Goal: Information Seeking & Learning: Learn about a topic

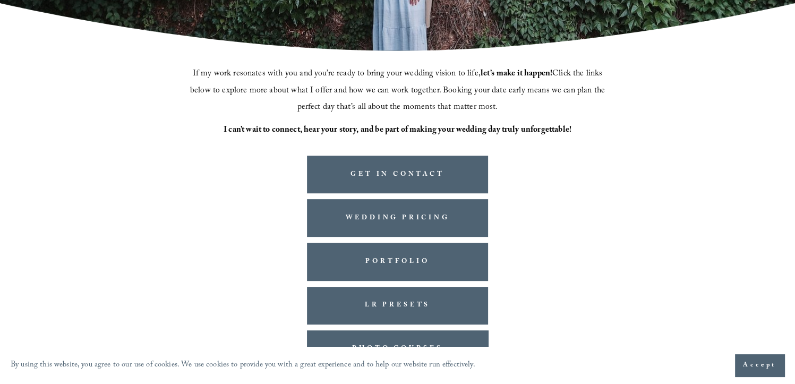
scroll to position [285, 0]
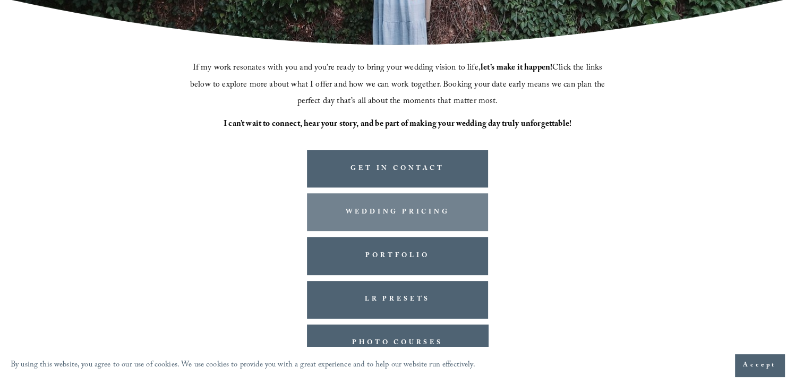
click at [373, 203] on link "WEDDING PRICING" at bounding box center [398, 212] width 182 height 38
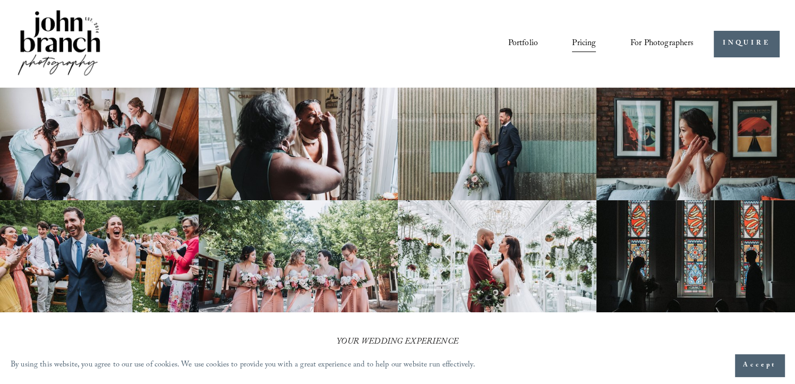
click at [521, 39] on link "Portfolio" at bounding box center [523, 44] width 30 height 18
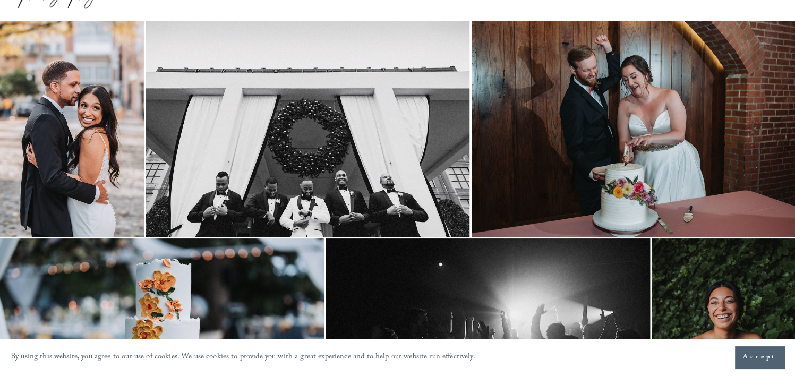
scroll to position [68, 0]
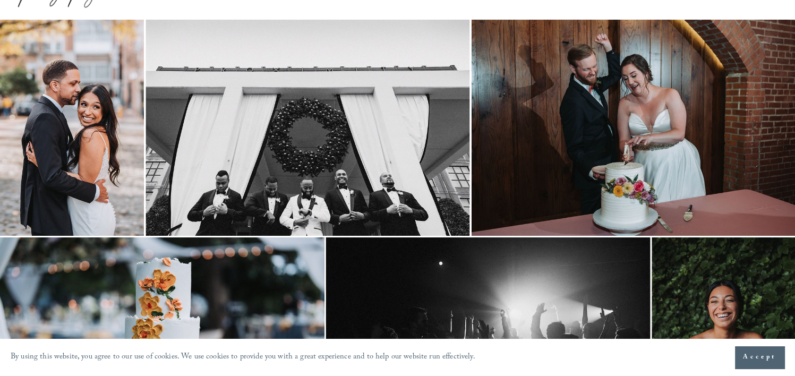
click at [113, 153] on img at bounding box center [72, 128] width 144 height 216
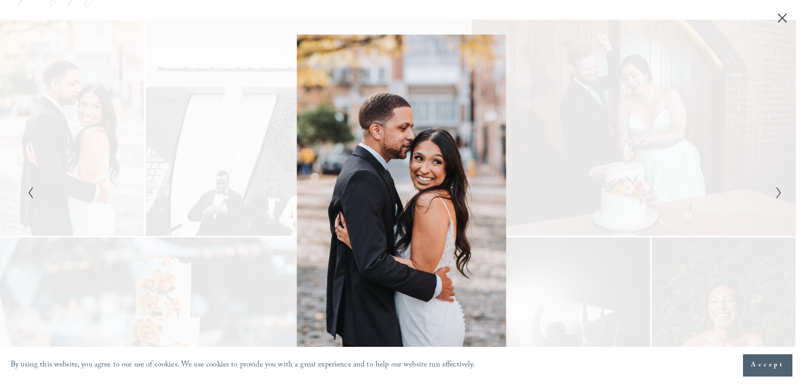
click at [781, 17] on icon "Close" at bounding box center [782, 18] width 8 height 8
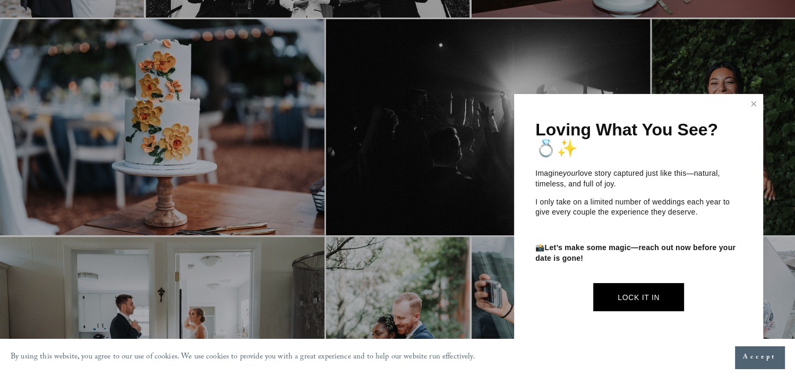
scroll to position [288, 0]
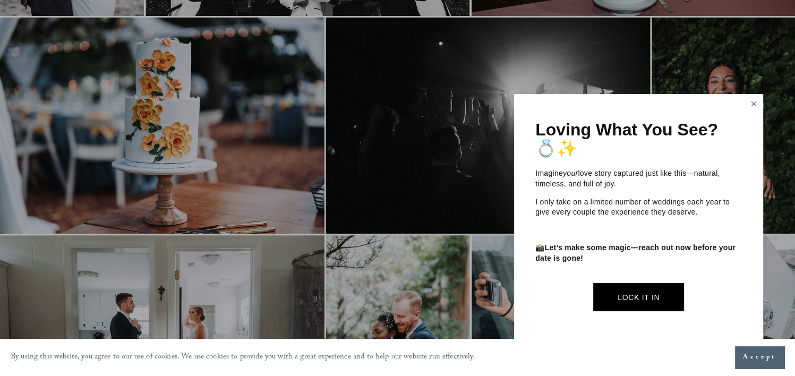
click at [758, 100] on link "Close" at bounding box center [753, 104] width 16 height 17
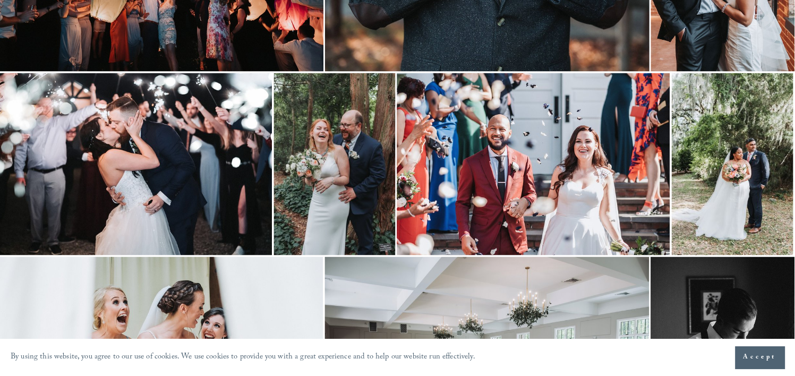
scroll to position [1873, 1]
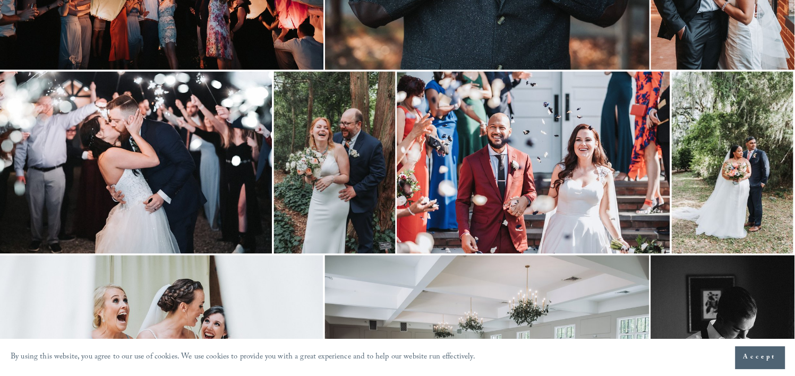
click at [343, 163] on img at bounding box center [334, 162] width 122 height 182
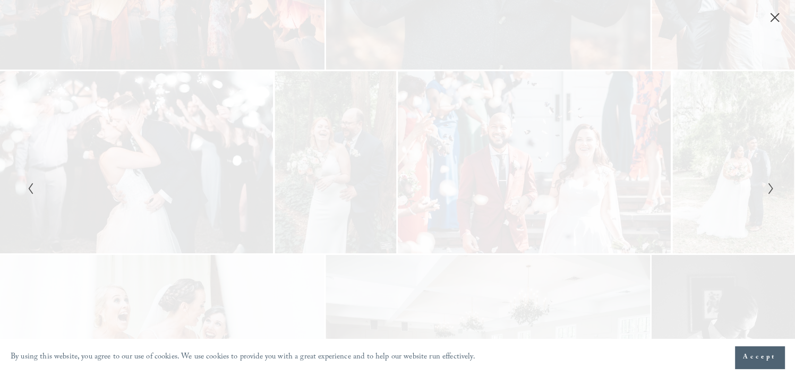
scroll to position [1873, 0]
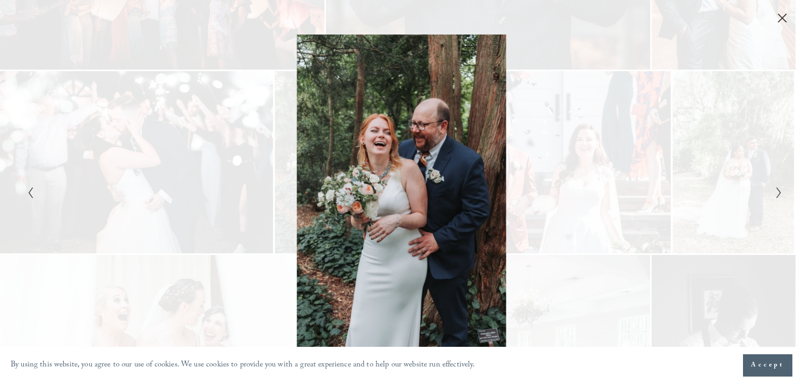
click at [781, 20] on icon "Close" at bounding box center [782, 18] width 11 height 11
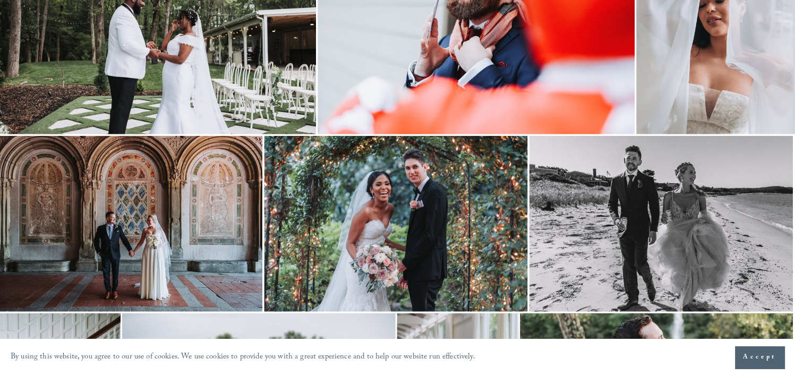
scroll to position [2638, 1]
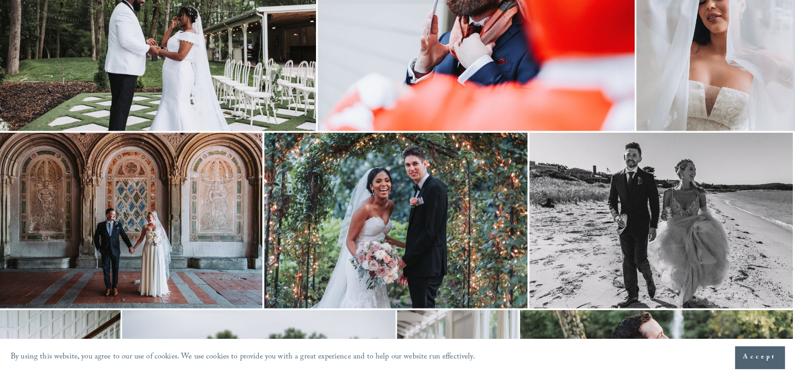
click at [176, 233] on img at bounding box center [130, 221] width 263 height 176
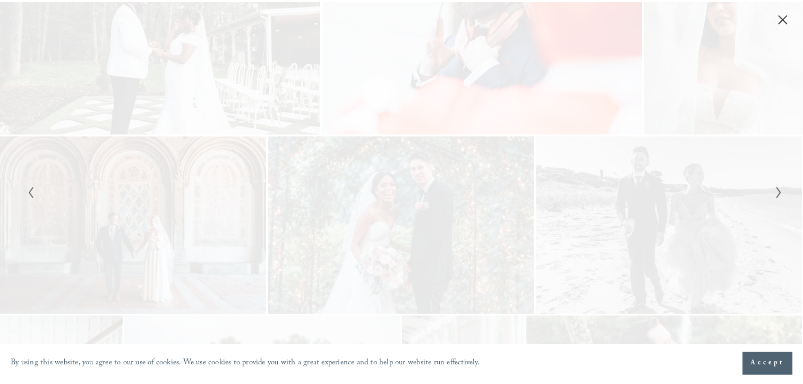
scroll to position [2638, 0]
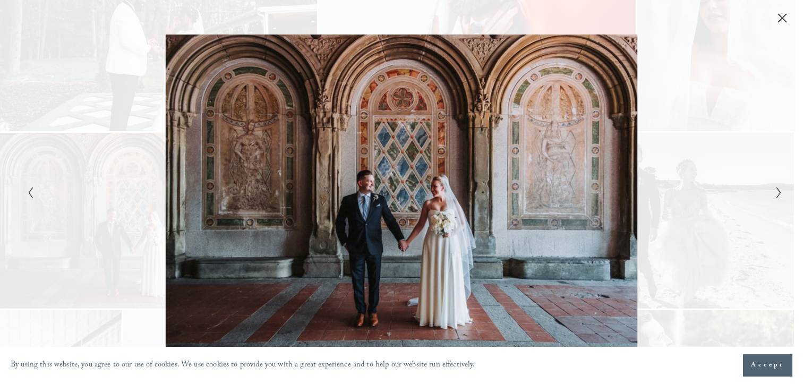
click at [783, 18] on icon "Close" at bounding box center [782, 18] width 11 height 11
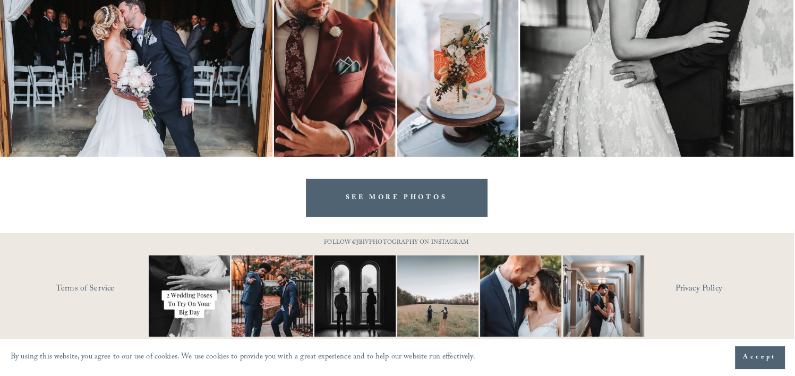
scroll to position [3158, 1]
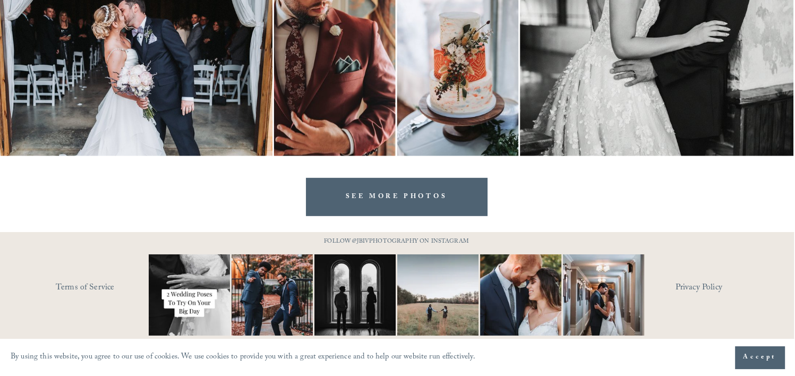
click at [383, 186] on link "SEE MORE PHOTOS" at bounding box center [397, 197] width 182 height 38
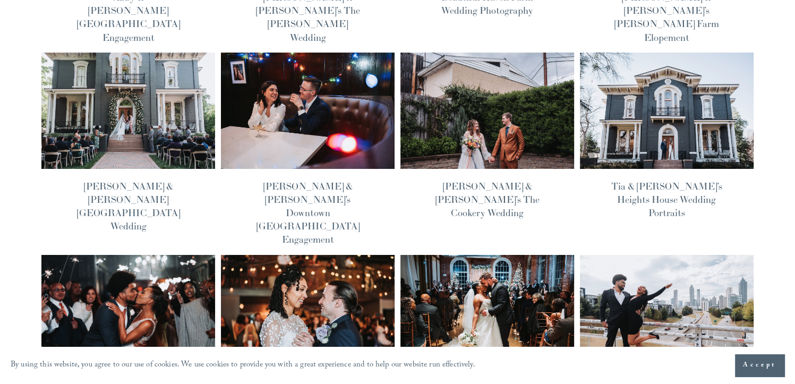
scroll to position [256, 0]
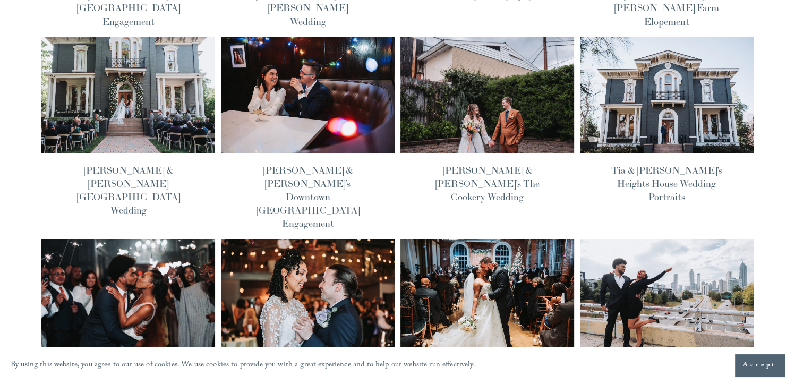
click at [383, 238] on img at bounding box center [307, 296] width 175 height 117
drag, startPoint x: 0, startPoint y: 0, endPoint x: 383, endPoint y: 186, distance: 425.6
click at [383, 238] on img at bounding box center [307, 296] width 175 height 117
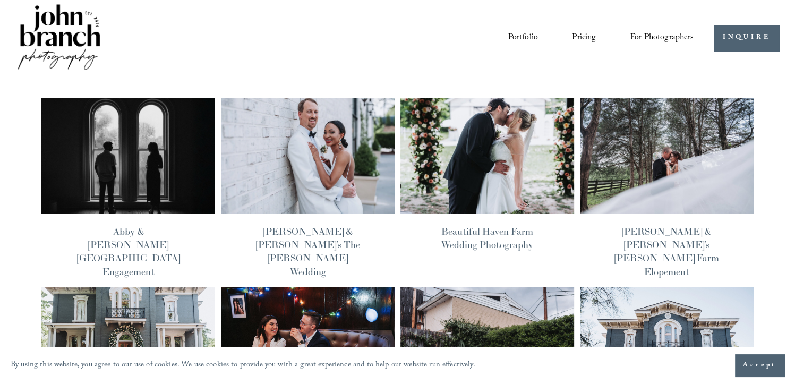
scroll to position [0, 0]
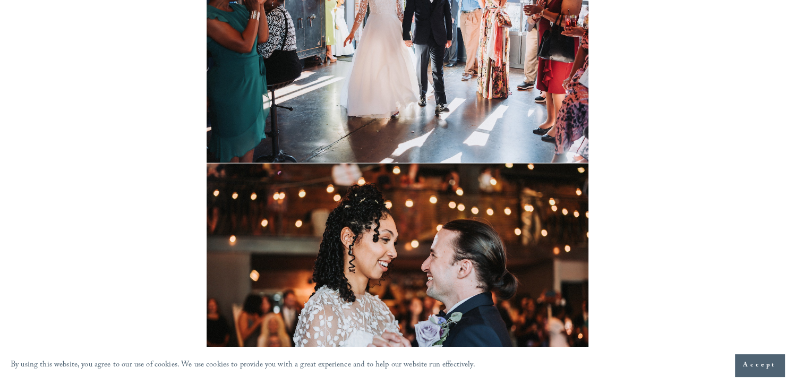
scroll to position [10216, 0]
